Goal: Check status: Check status

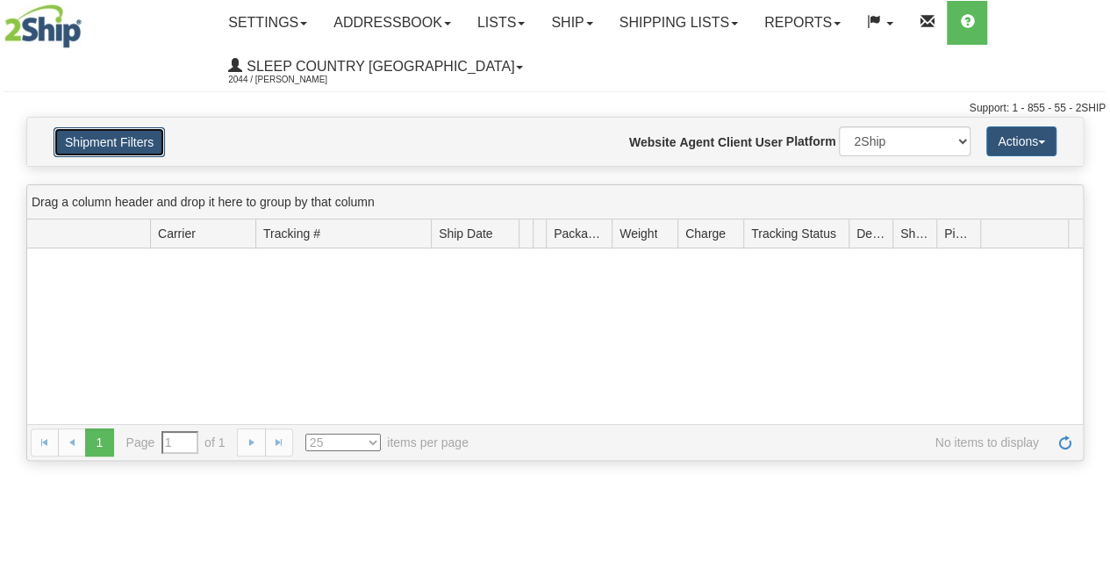
click at [126, 132] on button "Shipment Filters" at bounding box center [109, 142] width 111 height 30
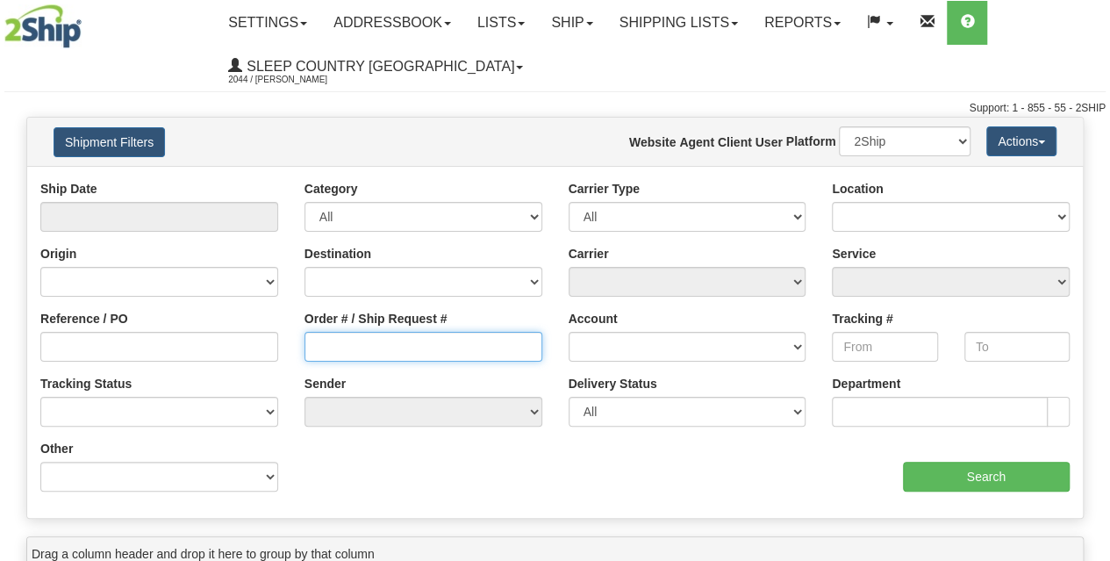
click at [344, 342] on input "Order # / Ship Request #" at bounding box center [424, 347] width 238 height 30
paste input "0059011000391"
type input "0059011000391"
type input "From [DATE] To [DATE]"
type input "0059011000391"
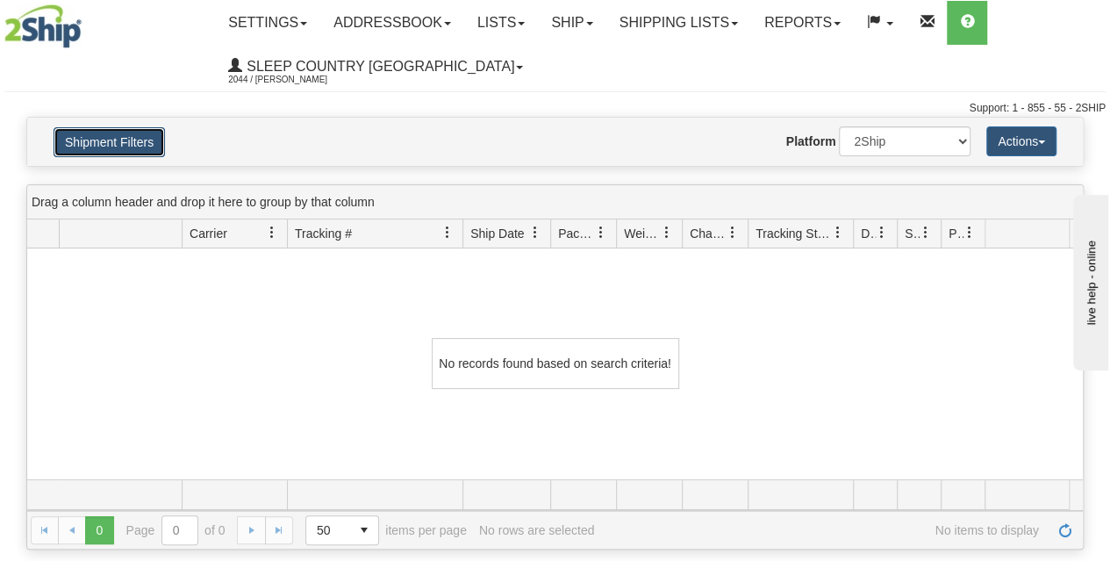
click at [108, 137] on button "Shipment Filters" at bounding box center [109, 142] width 111 height 30
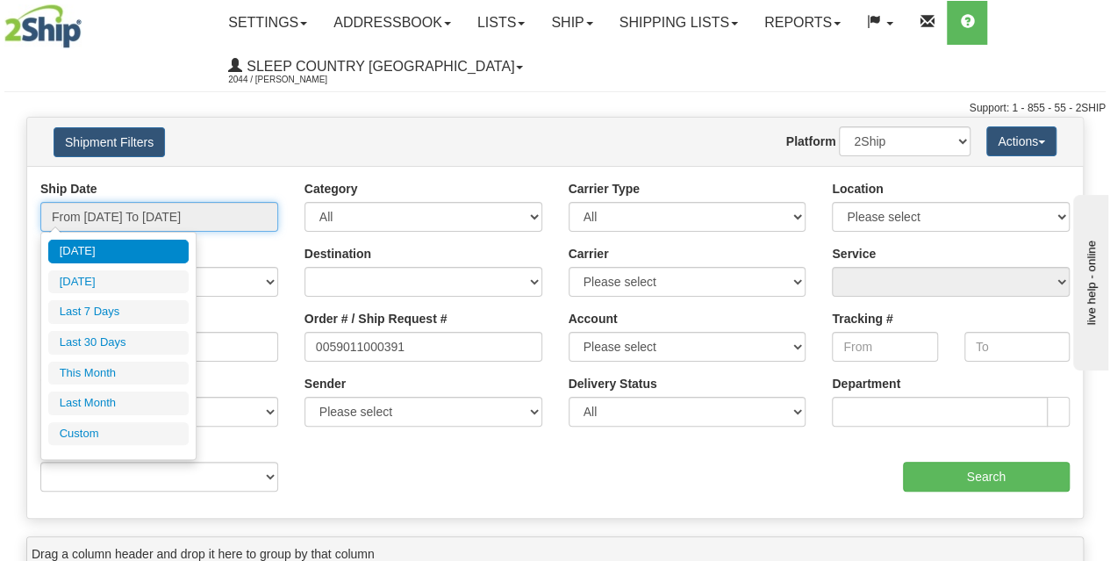
click at [149, 223] on input "From [DATE] To [DATE]" at bounding box center [159, 217] width 238 height 30
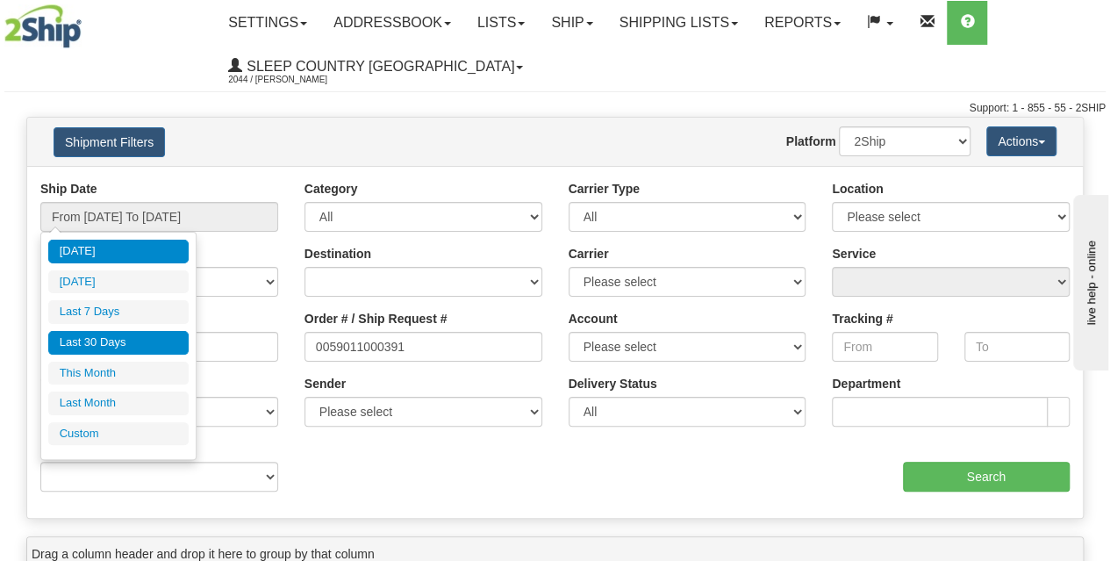
click at [122, 337] on li "Last 30 Days" at bounding box center [118, 343] width 140 height 24
type input "From [DATE] To [DATE]"
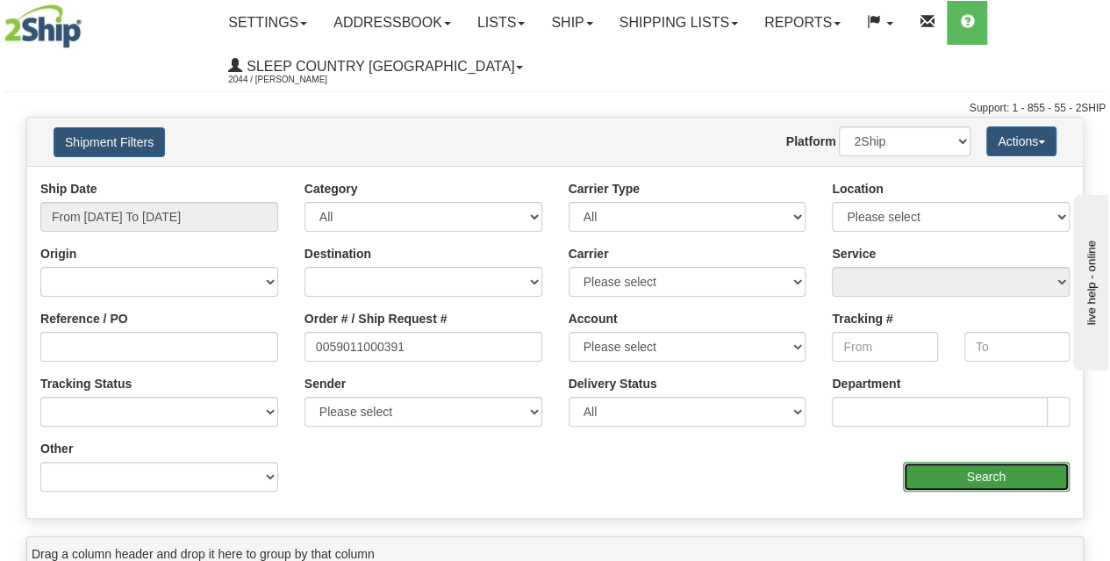
click at [965, 476] on input "Search" at bounding box center [987, 477] width 168 height 30
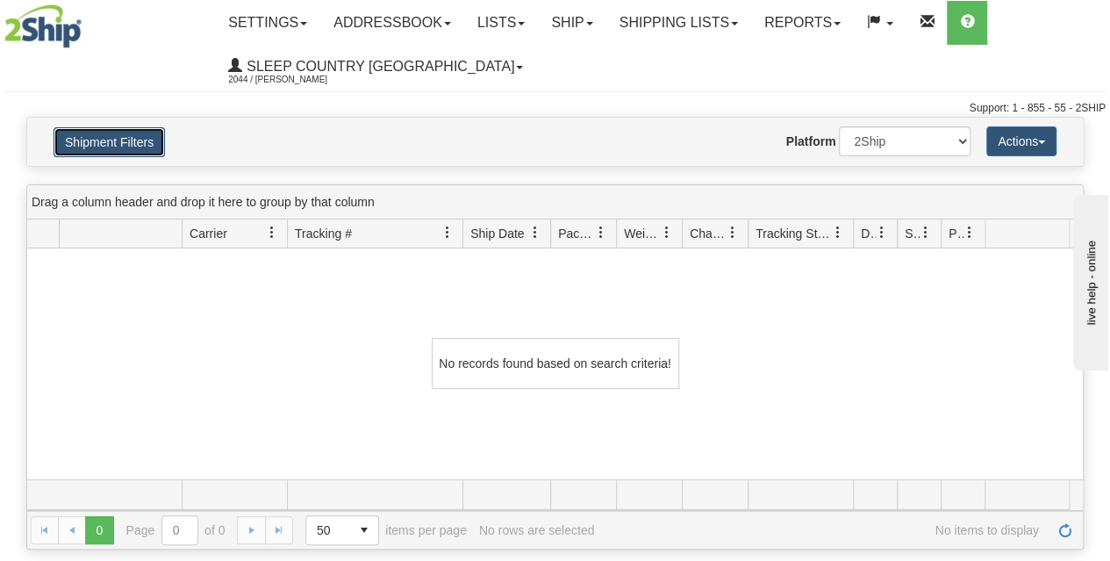
click at [96, 140] on button "Shipment Filters" at bounding box center [109, 142] width 111 height 30
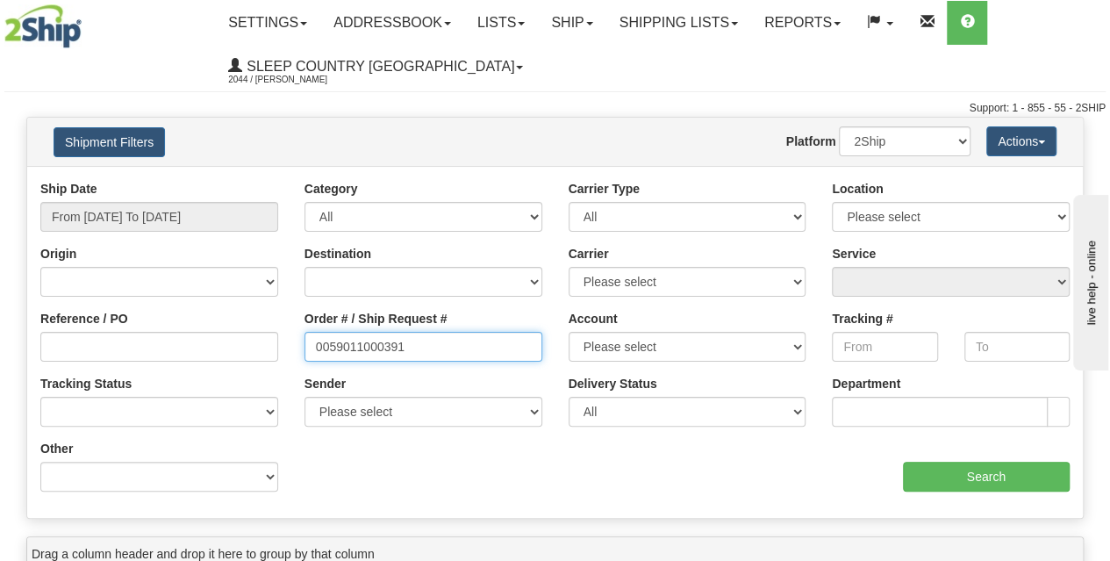
click at [422, 334] on input "0059011000391" at bounding box center [424, 347] width 238 height 30
type input "59011000391"
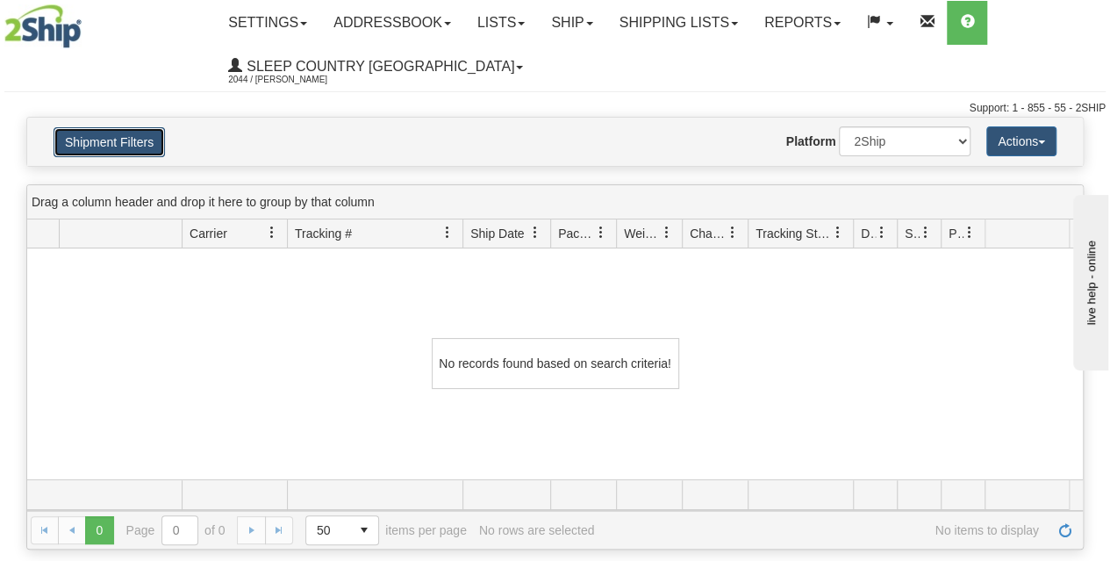
click at [105, 147] on button "Shipment Filters" at bounding box center [109, 142] width 111 height 30
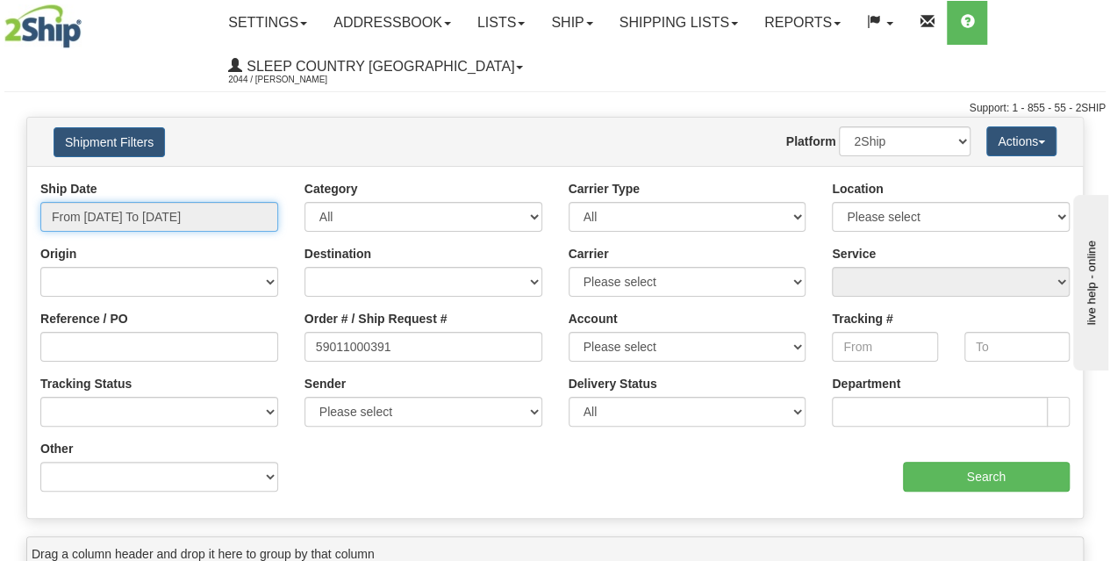
click at [121, 216] on input "From [DATE] To [DATE]" at bounding box center [159, 217] width 238 height 30
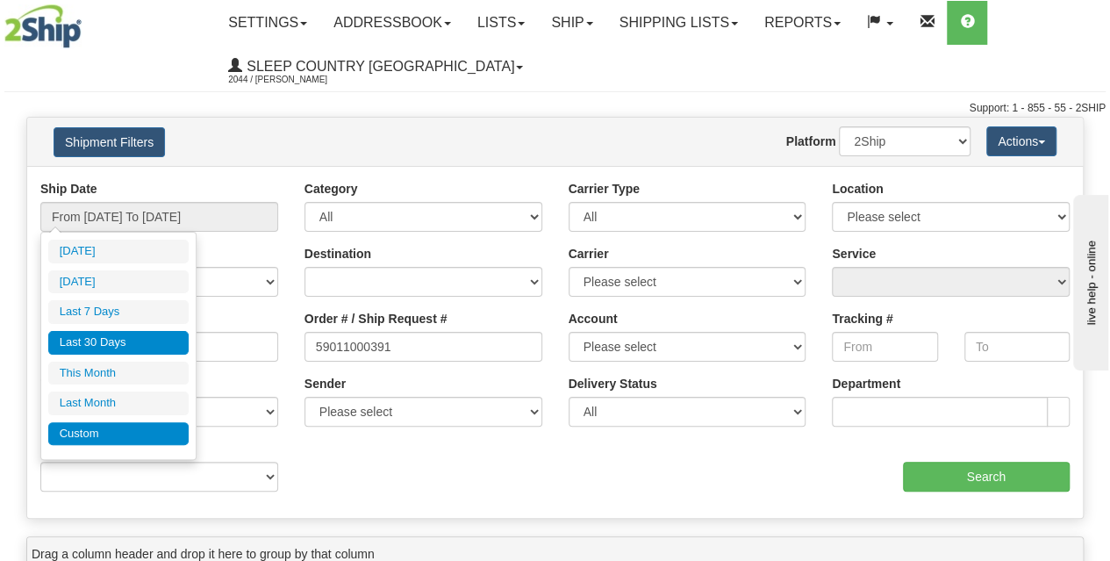
click at [107, 427] on li "Custom" at bounding box center [118, 434] width 140 height 24
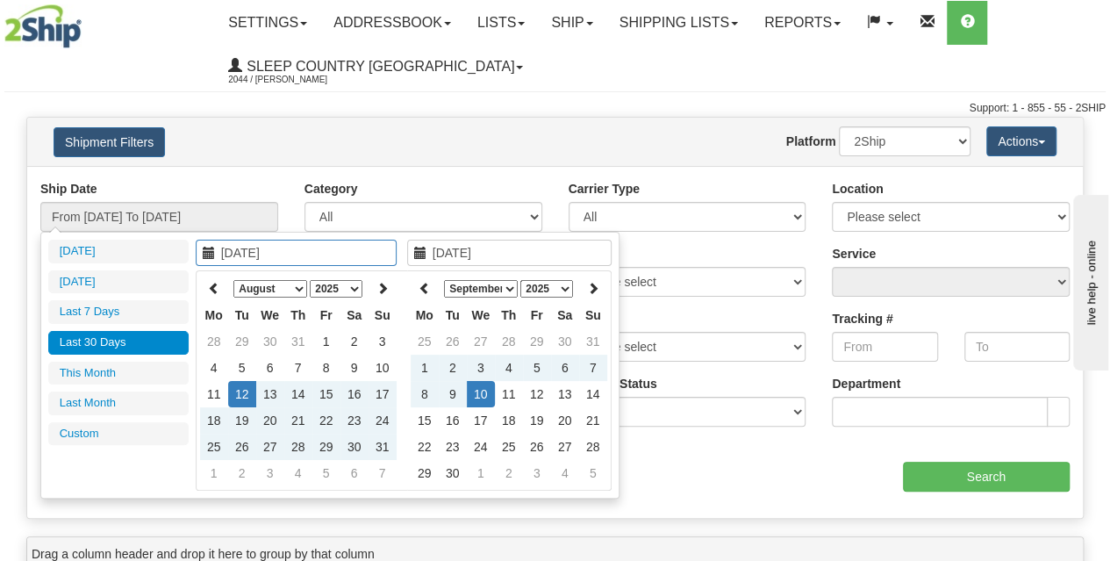
type input "[DATE]"
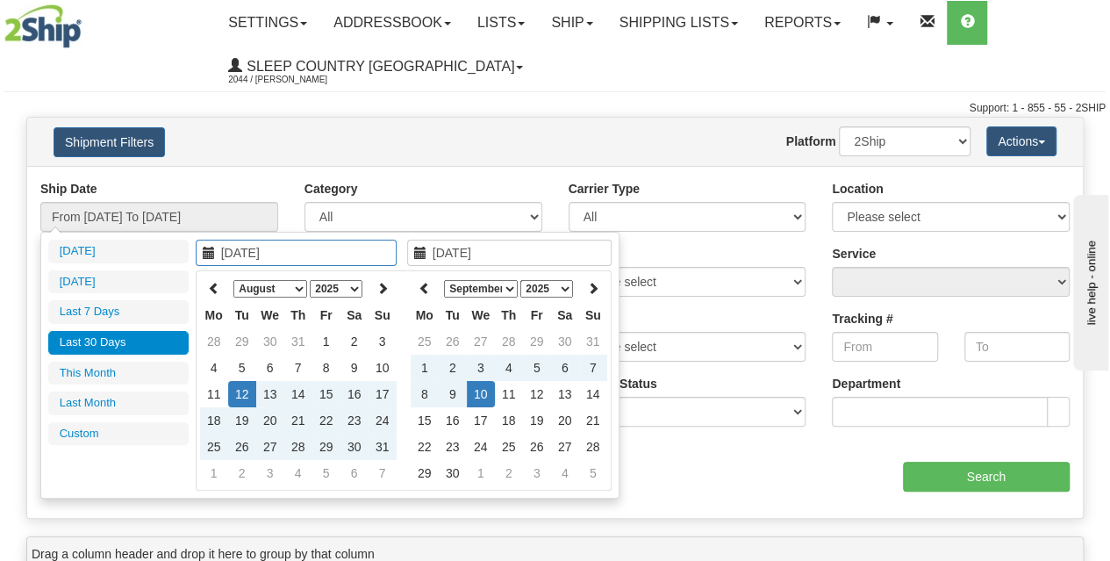
type input "[DATE]"
click at [325, 338] on td "1" at bounding box center [326, 341] width 28 height 26
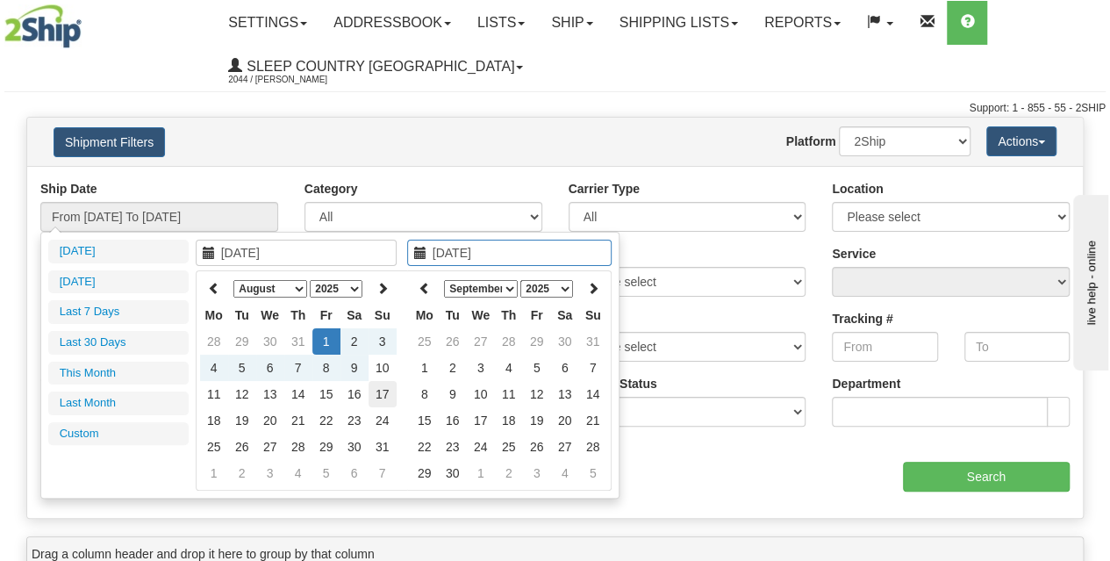
type input "[DATE]"
click at [377, 387] on td "17" at bounding box center [383, 394] width 28 height 26
type input "From [DATE] To [DATE]"
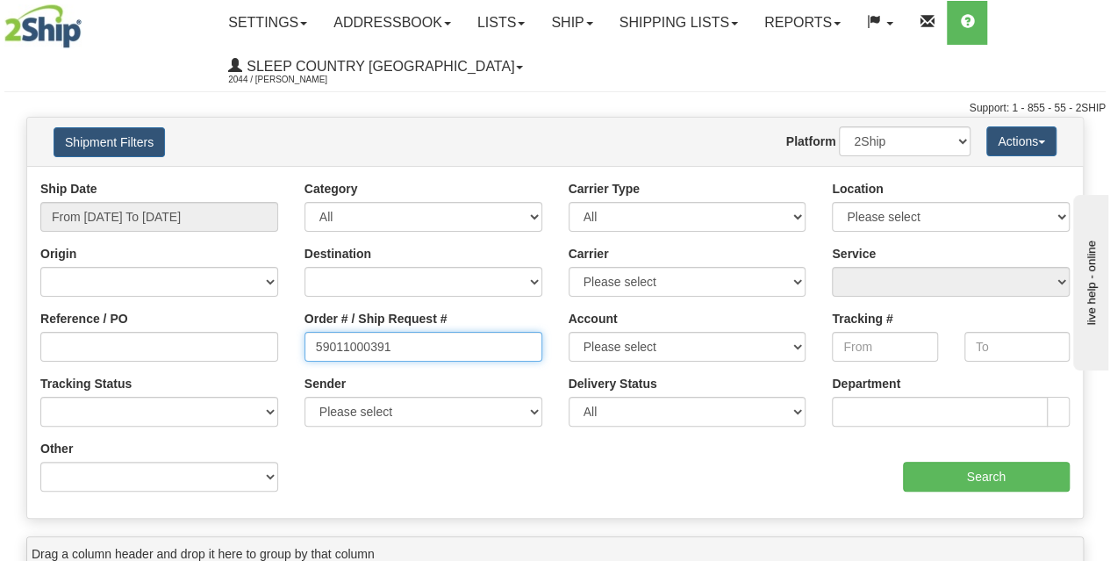
click at [464, 348] on input "59011000391" at bounding box center [424, 347] width 238 height 30
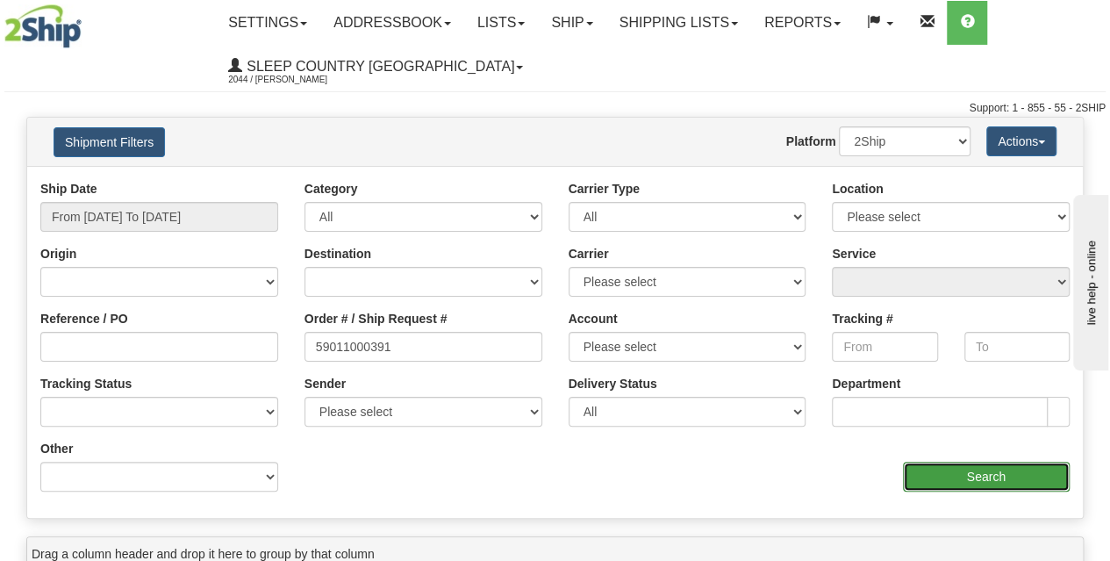
click at [969, 481] on input "Search" at bounding box center [987, 477] width 168 height 30
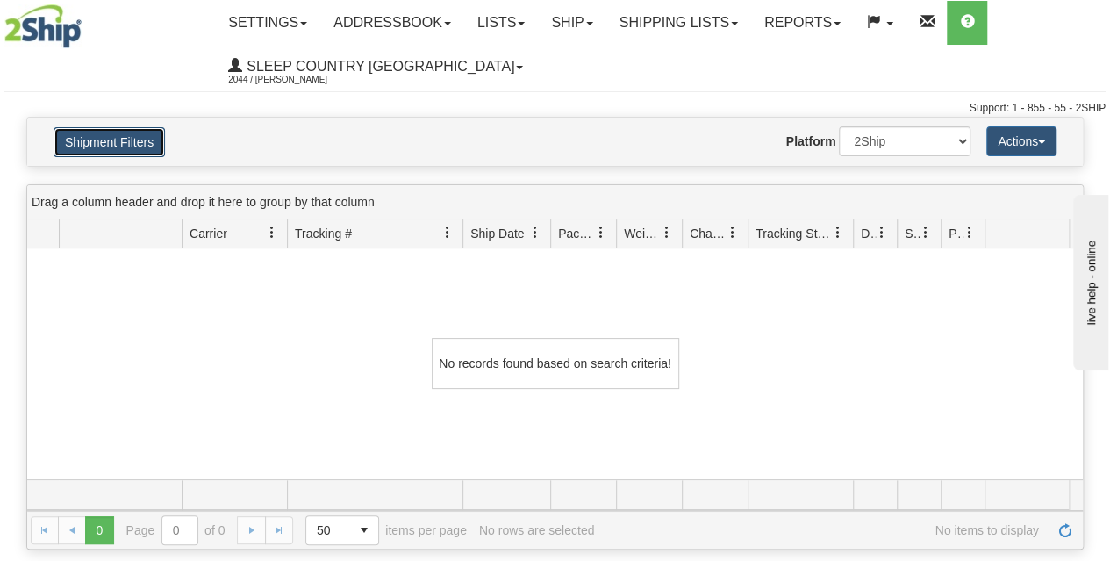
click at [144, 137] on button "Shipment Filters" at bounding box center [109, 142] width 111 height 30
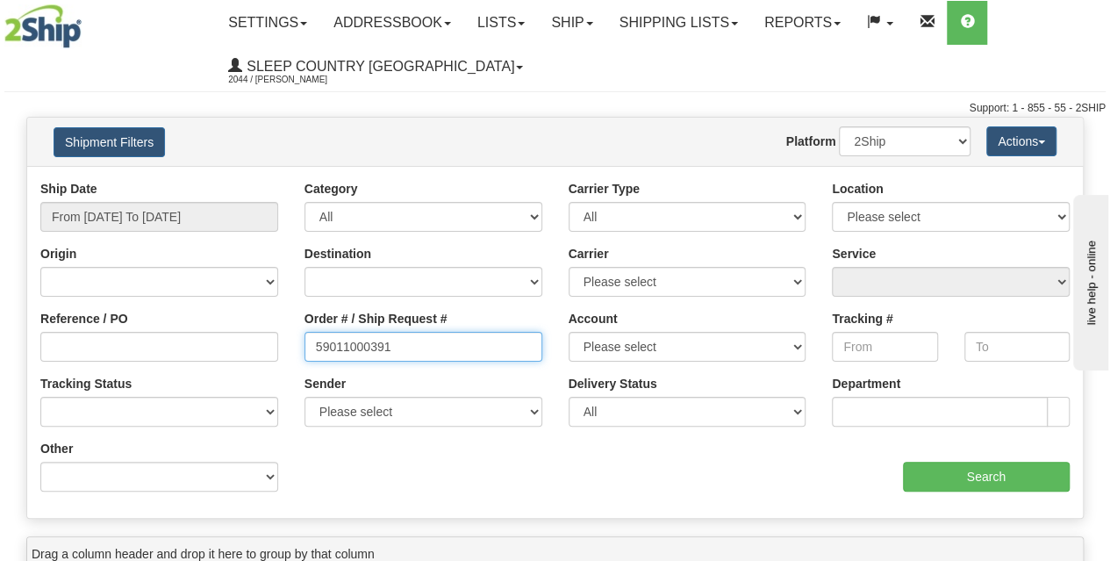
click at [425, 348] on input "59011000391" at bounding box center [424, 347] width 238 height 30
type input "0059011000391"
